Goal: Find specific page/section: Find specific page/section

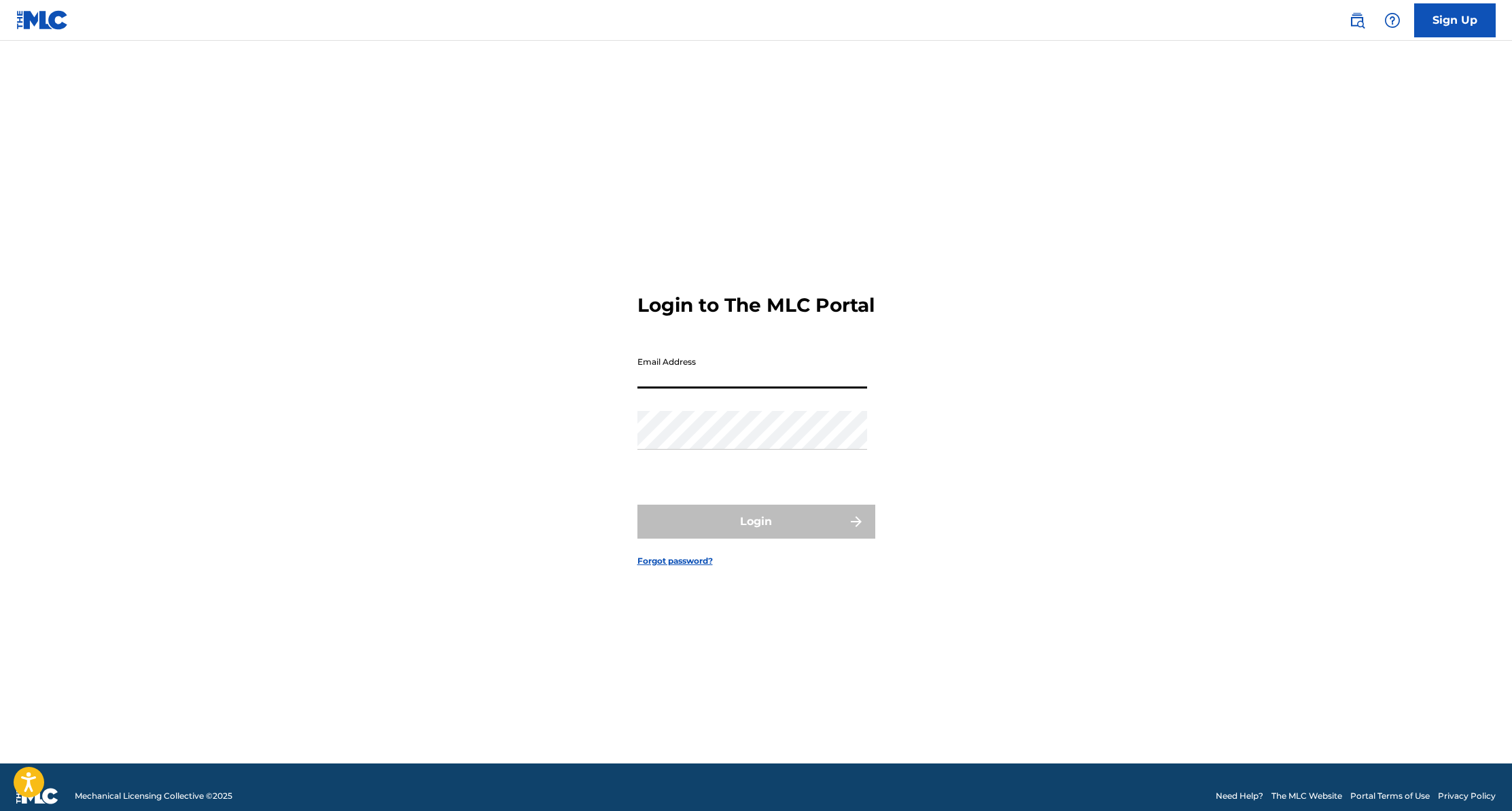
click at [718, 386] on input "Email Address" at bounding box center [752, 369] width 230 height 39
type input "[DOMAIN_NAME][EMAIL_ADDRESS][DOMAIN_NAME]"
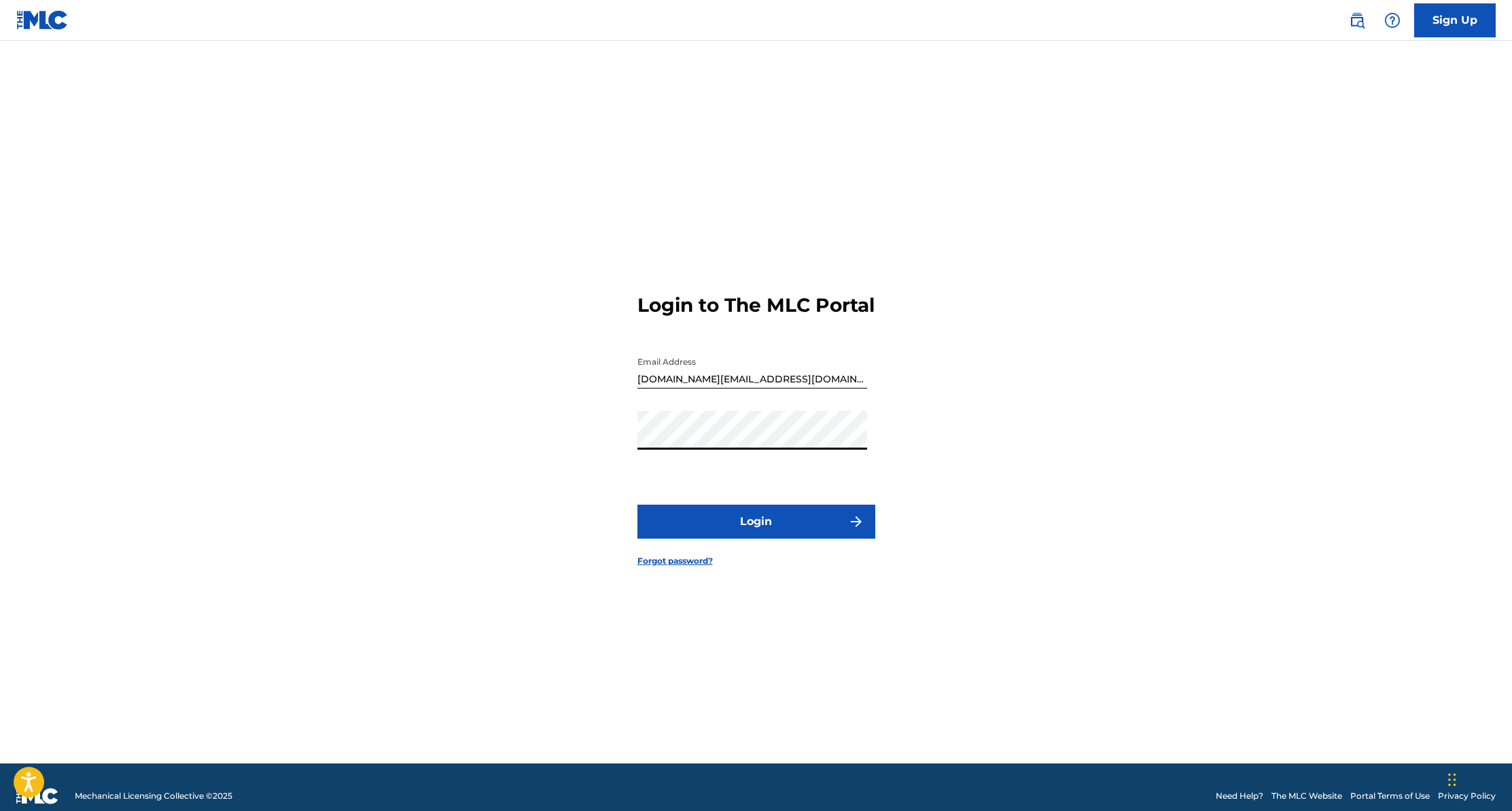
click at [744, 530] on button "Login" at bounding box center [756, 522] width 238 height 34
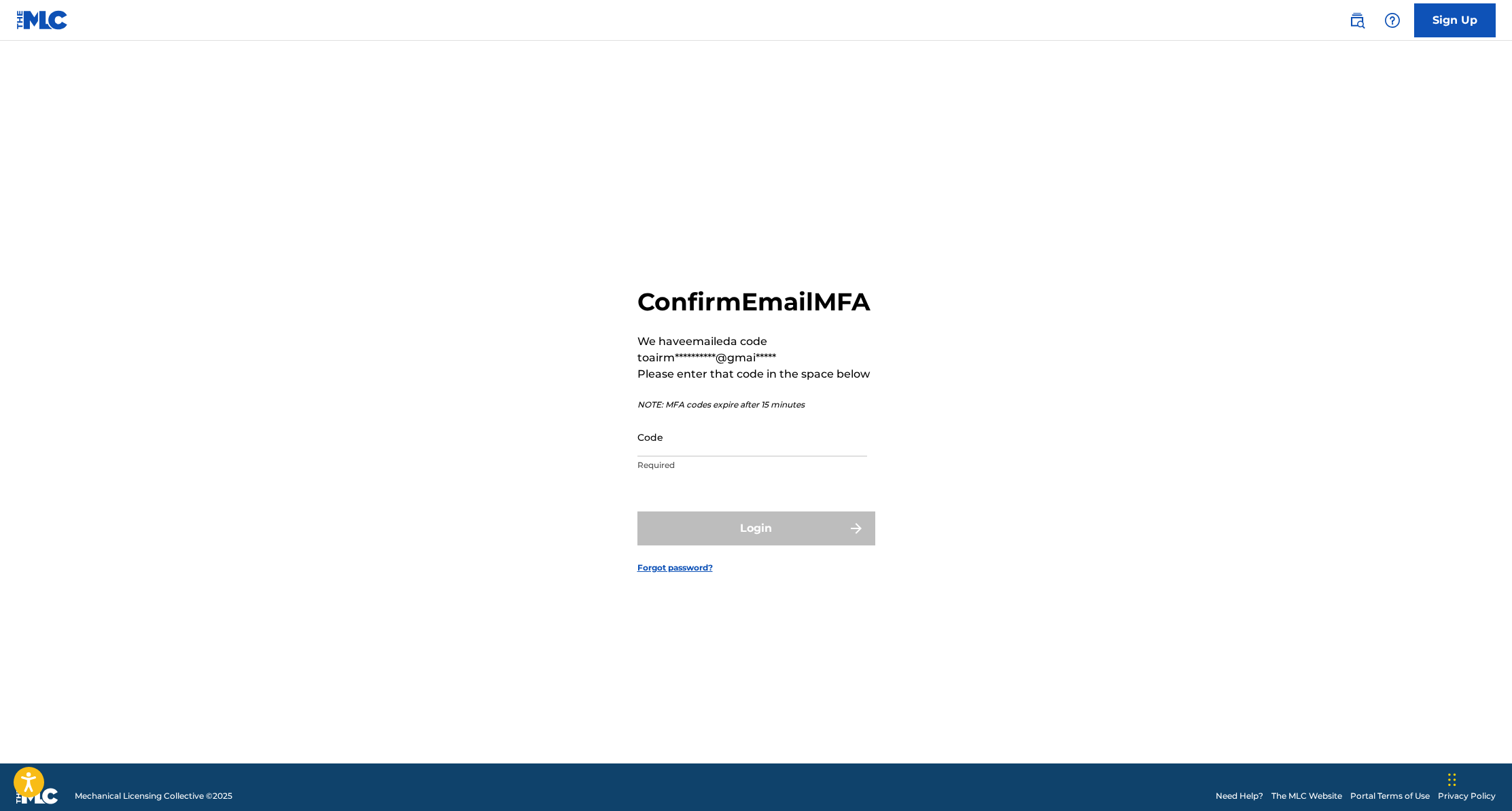
click at [693, 456] on input "Code" at bounding box center [752, 437] width 230 height 39
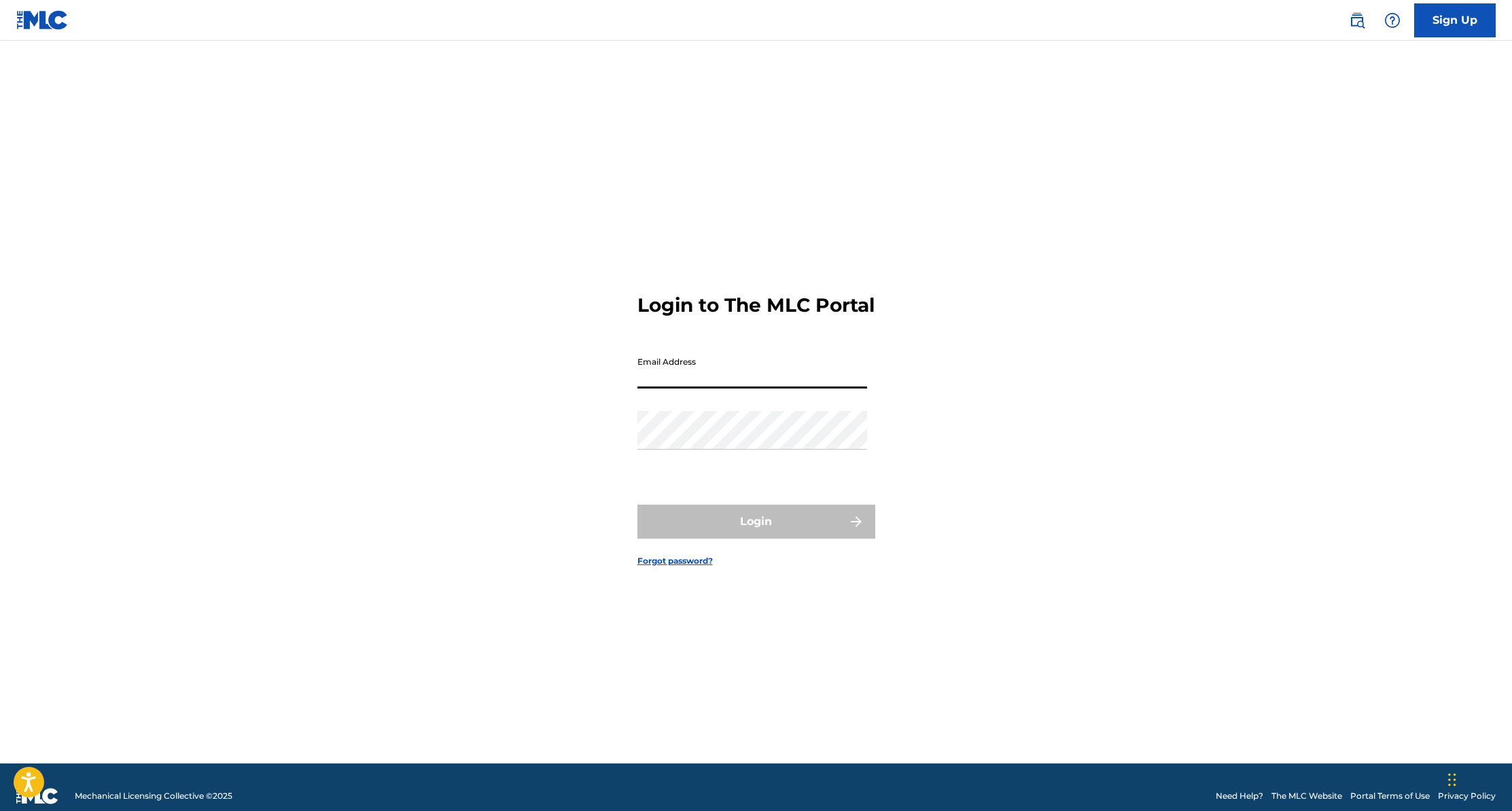
click at [695, 382] on input "Email Address" at bounding box center [752, 369] width 230 height 39
type input "[DOMAIN_NAME][EMAIL_ADDRESS][DOMAIN_NAME]"
click at [709, 522] on button "Login" at bounding box center [756, 522] width 238 height 34
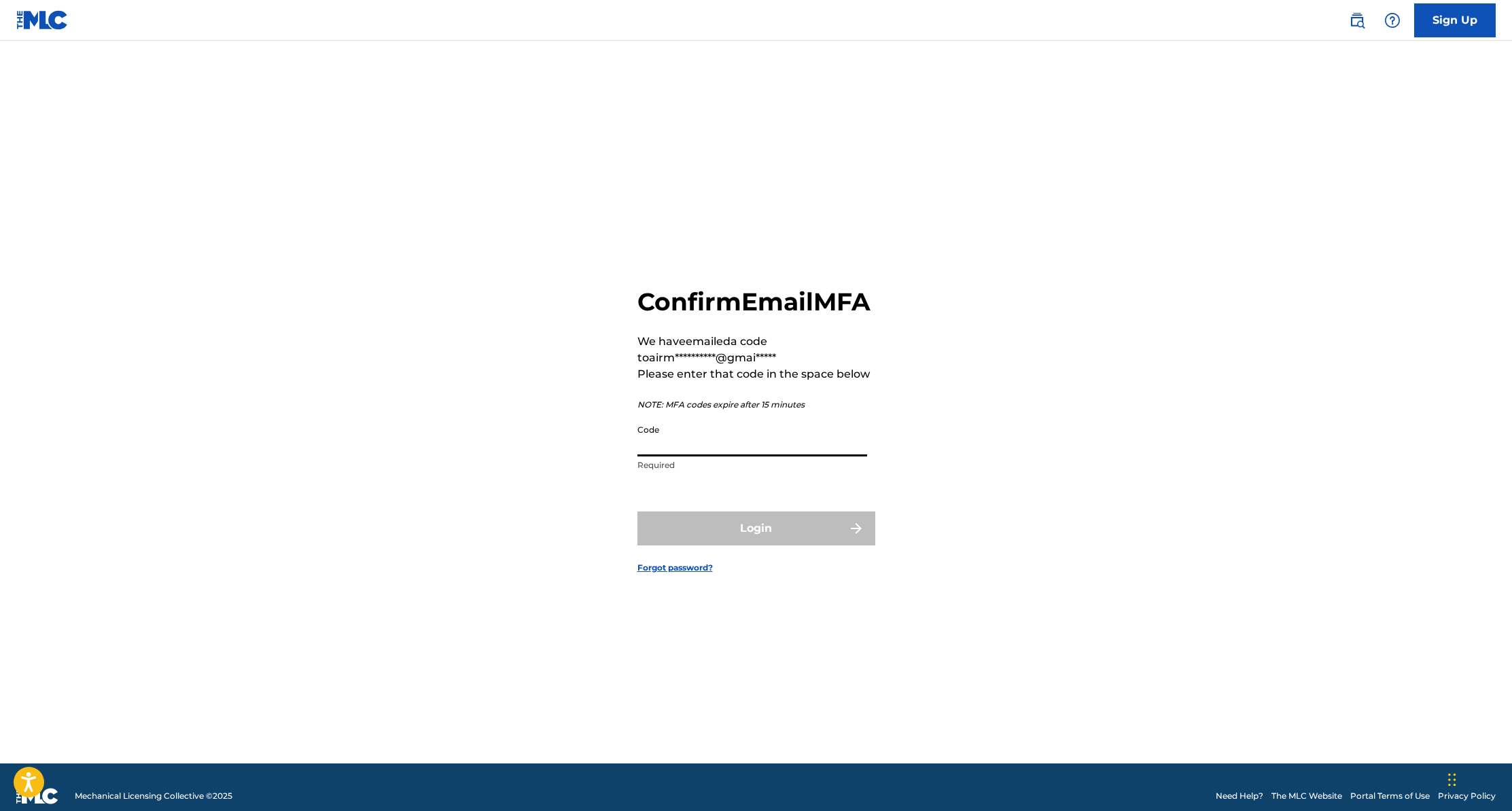
click at [693, 456] on input "Code" at bounding box center [752, 437] width 230 height 39
click at [725, 456] on input "Code" at bounding box center [752, 437] width 230 height 39
paste input "149214"
type input "149214"
click at [825, 543] on button "Login" at bounding box center [756, 528] width 238 height 34
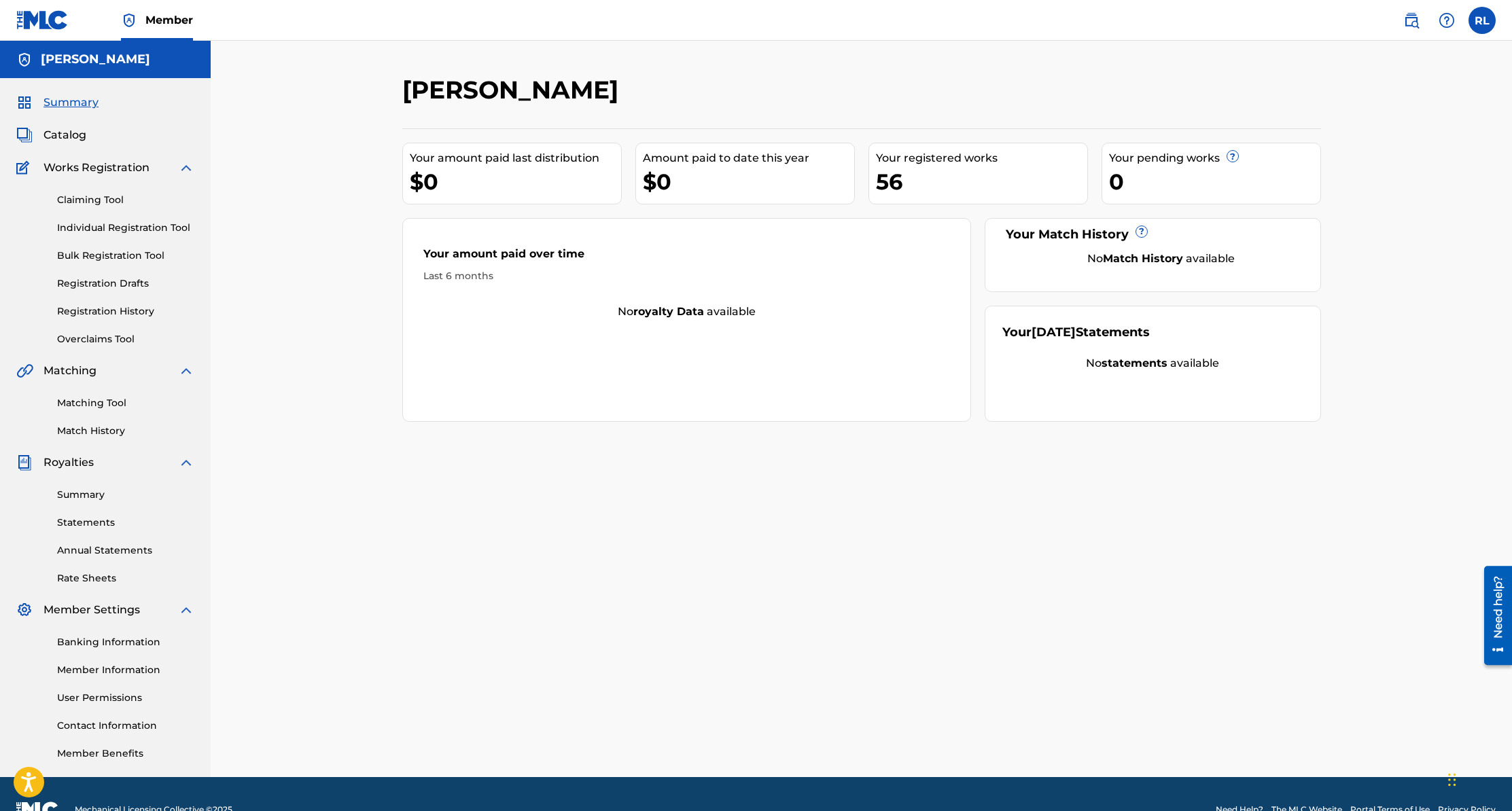
click at [45, 135] on span "Catalog" at bounding box center [65, 135] width 43 height 17
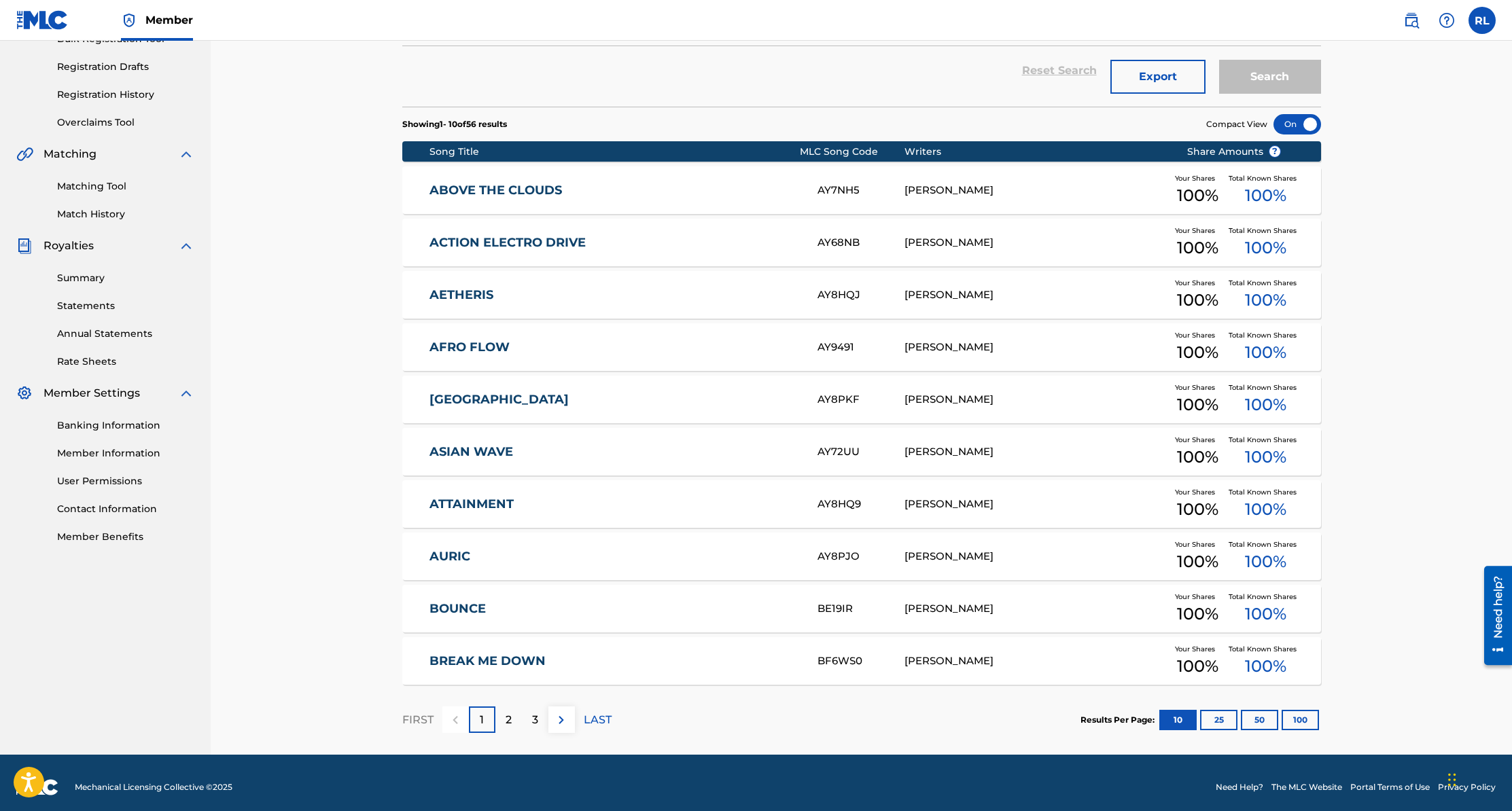
scroll to position [226, 0]
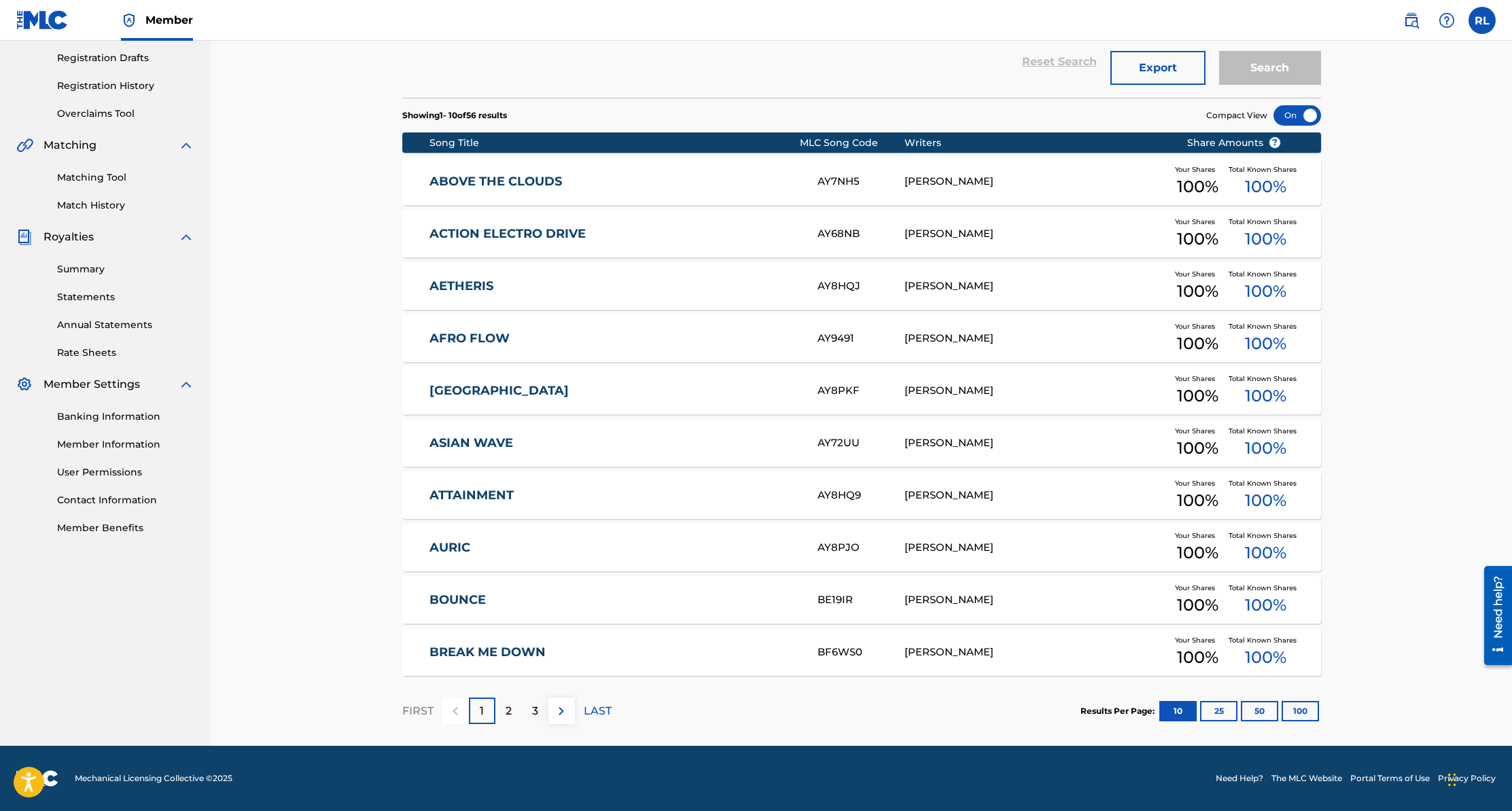
click at [532, 713] on p "3" at bounding box center [535, 711] width 6 height 17
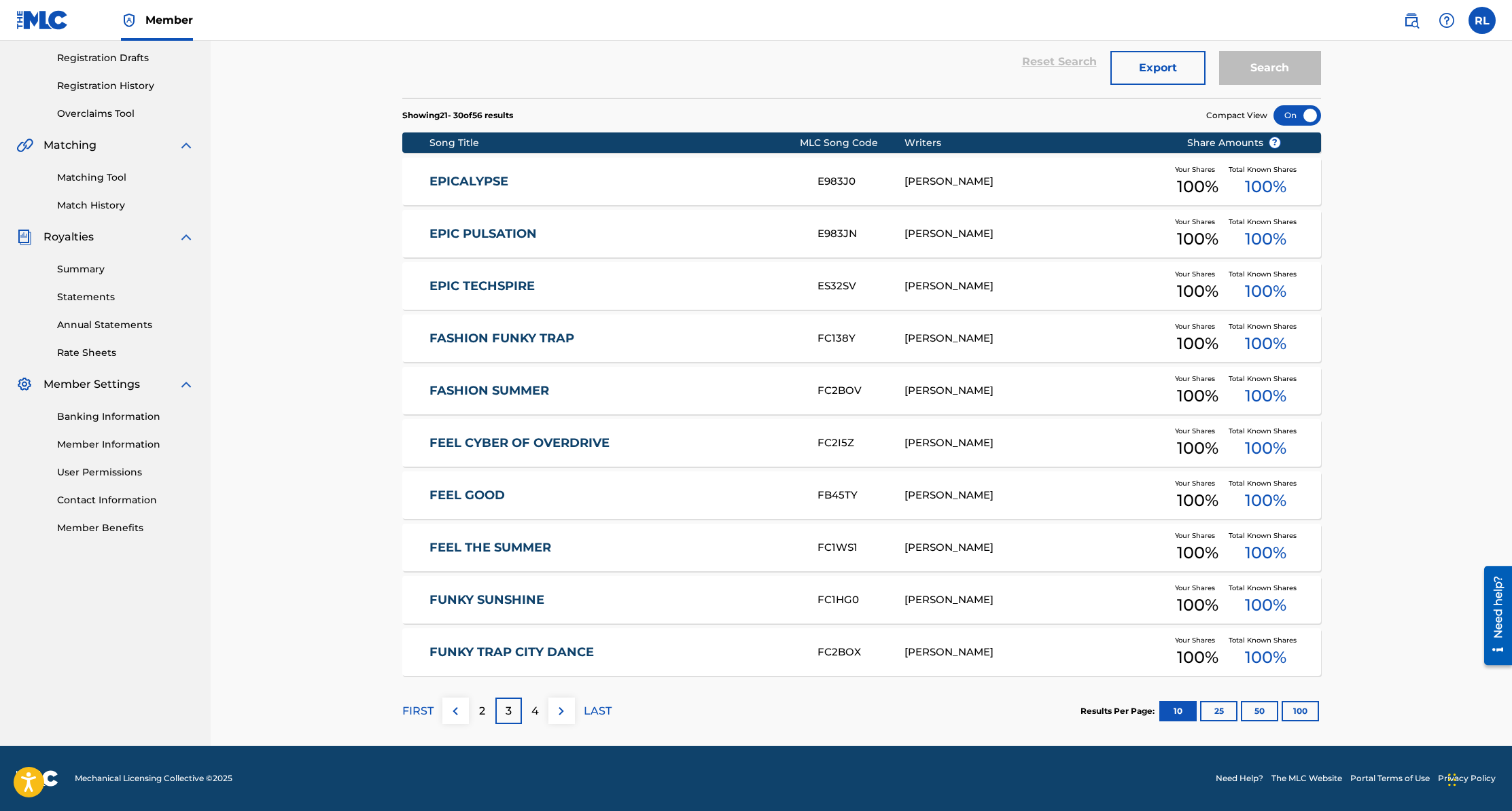
click at [535, 712] on p "4" at bounding box center [534, 711] width 7 height 17
click at [538, 710] on div "5" at bounding box center [534, 711] width 26 height 26
click at [531, 703] on p "6" at bounding box center [534, 711] width 7 height 17
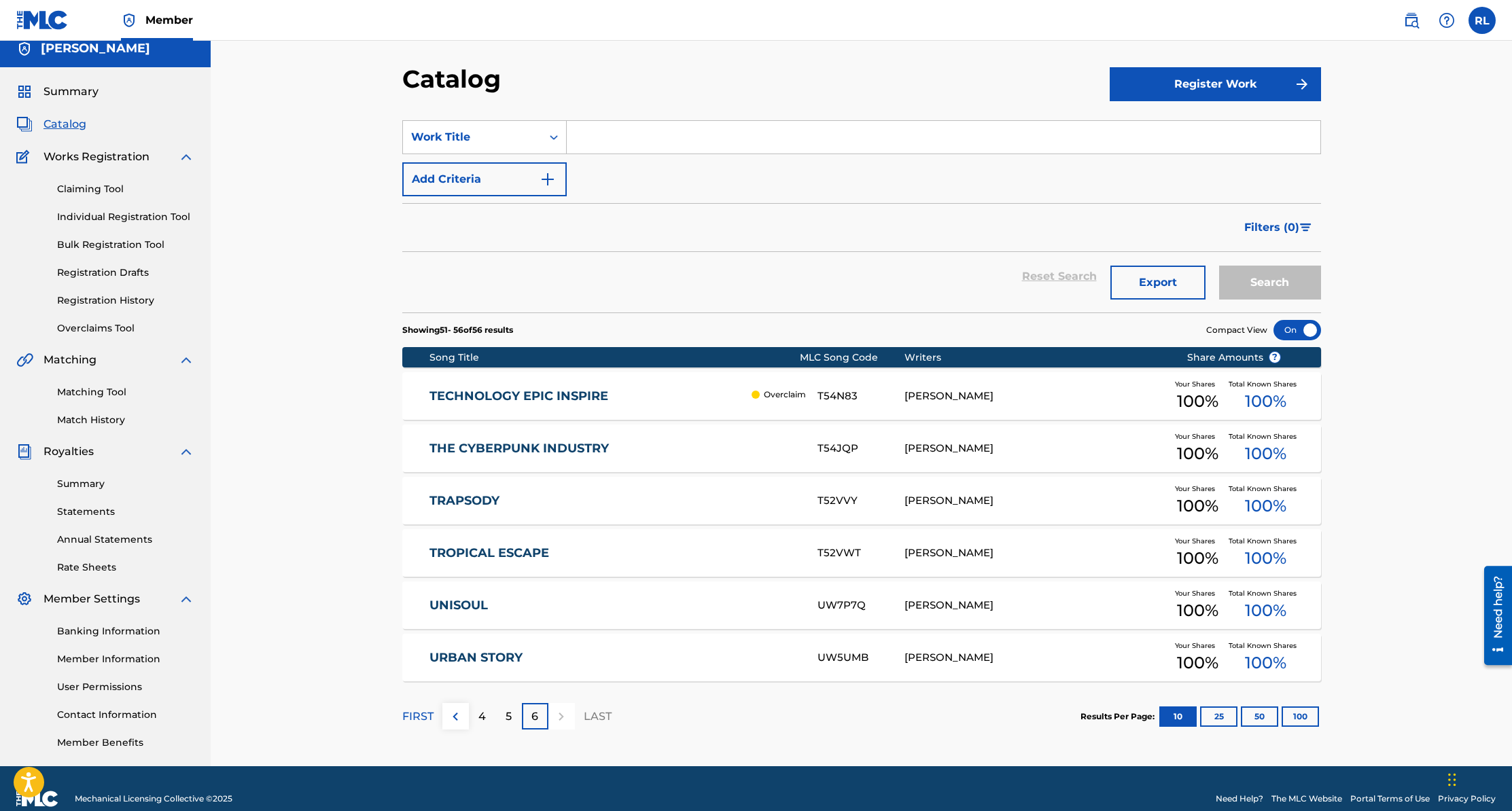
scroll to position [0, 0]
